Goal: Transaction & Acquisition: Purchase product/service

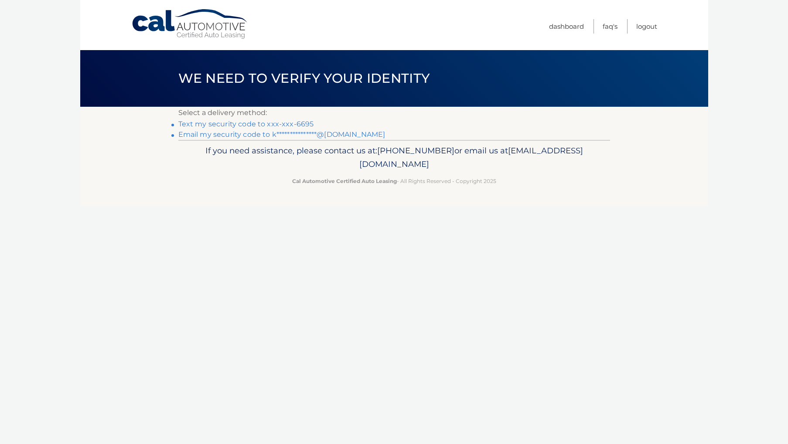
click at [277, 124] on link "Text my security code to xxx-xxx-6695" at bounding box center [246, 124] width 136 height 8
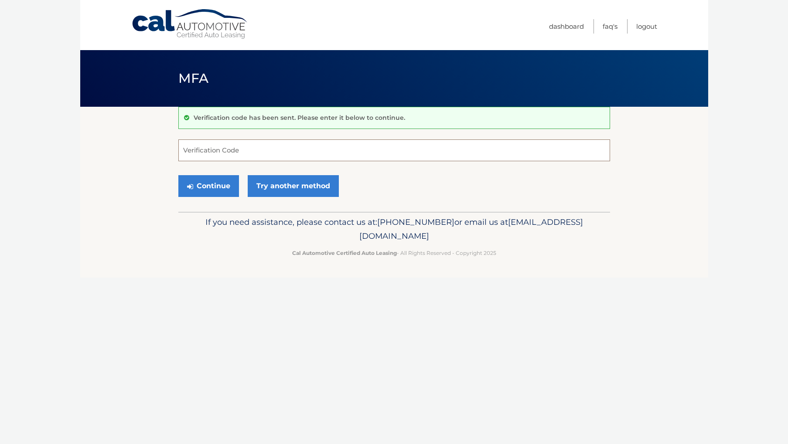
click at [257, 144] on input "Verification Code" at bounding box center [393, 150] width 431 height 22
type input "358358"
click at [222, 190] on button "Continue" at bounding box center [208, 186] width 61 height 22
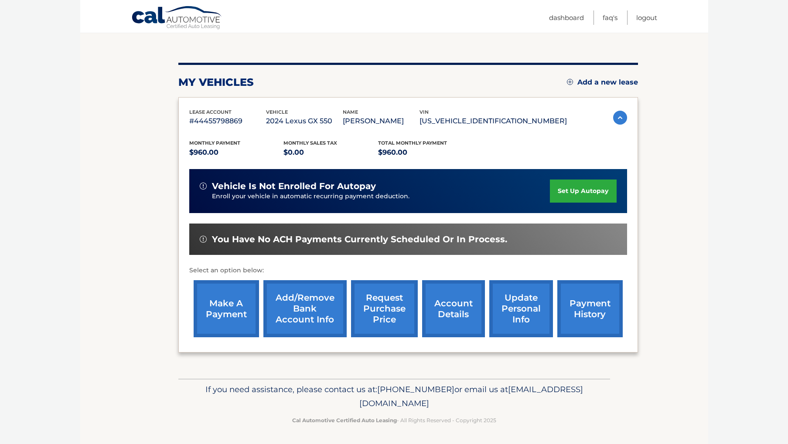
scroll to position [84, 0]
click at [215, 303] on link "make a payment" at bounding box center [226, 308] width 65 height 57
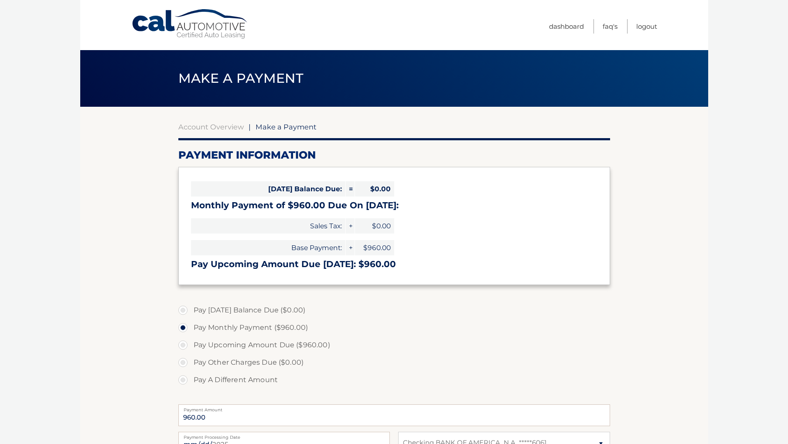
select select "ZjY4MWVkNTUtNWQzYi00OTMxLWI3ZGEtNjYzZDg2Mzg1OGQ1"
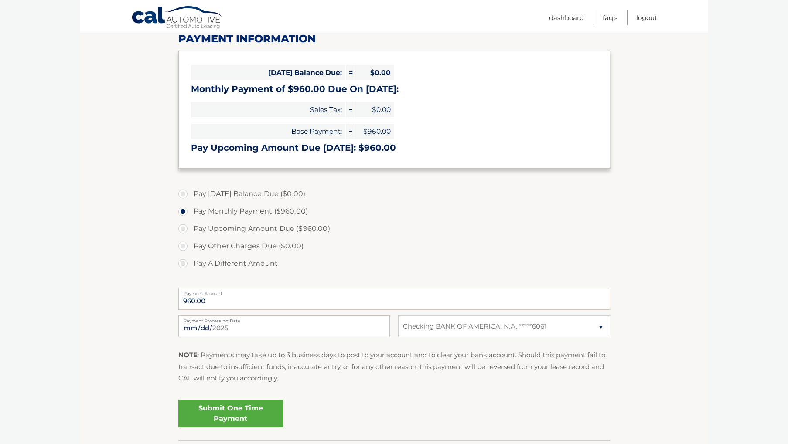
scroll to position [118, 0]
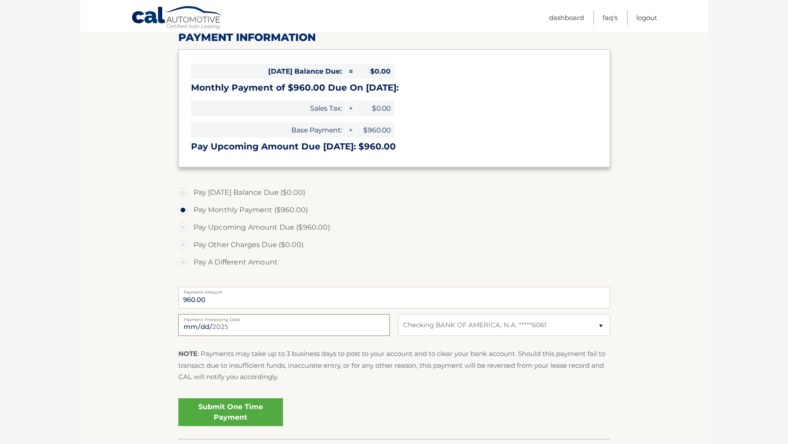
click at [269, 323] on input "2025-08-28" at bounding box center [283, 325] width 211 height 22
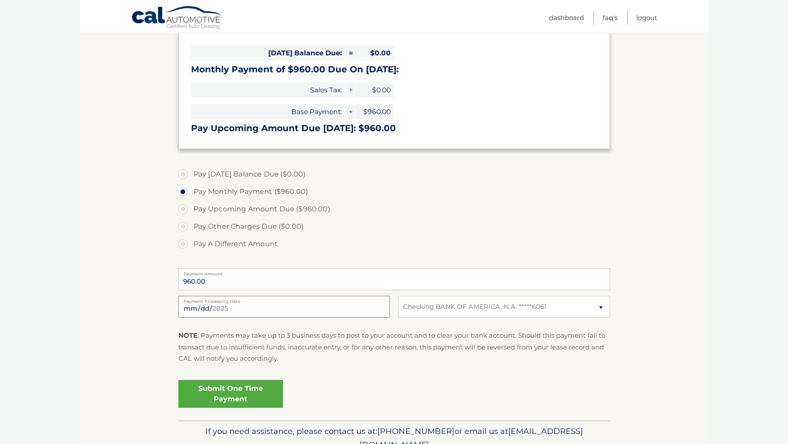
scroll to position [154, 0]
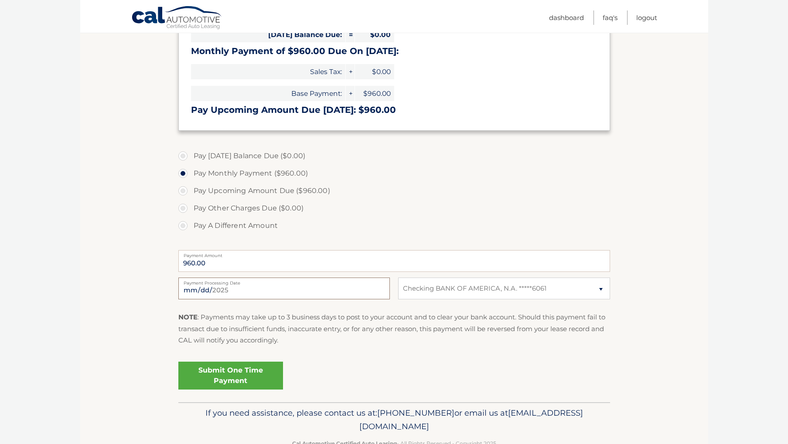
click at [274, 289] on input "2025-09-28" at bounding box center [283, 289] width 211 height 22
type input "2025-09-23"
click at [122, 326] on section "Account Overview | Make a Payment Payment Information Today's Balance Due: = $0…" at bounding box center [394, 177] width 628 height 450
click at [129, 293] on section "Account Overview | Make a Payment Payment Information Today's Balance Due: = $0…" at bounding box center [394, 177] width 628 height 450
click at [102, 345] on section "Account Overview | Make a Payment Payment Information Today's Balance Due: = $0…" at bounding box center [394, 177] width 628 height 450
